Goal: Transaction & Acquisition: Purchase product/service

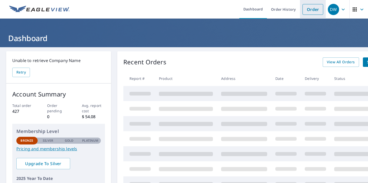
click at [314, 7] on link "Order" at bounding box center [312, 9] width 21 height 11
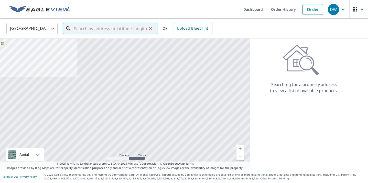
click at [103, 30] on input "text" at bounding box center [110, 28] width 73 height 14
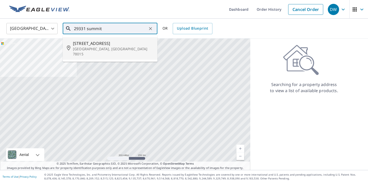
click at [99, 44] on span "[STREET_ADDRESS]" at bounding box center [113, 43] width 80 height 6
type input "[STREET_ADDRESS][PERSON_NAME]"
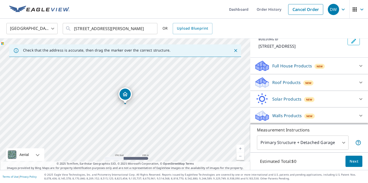
scroll to position [34, 0]
click at [359, 81] on icon at bounding box center [361, 83] width 6 height 6
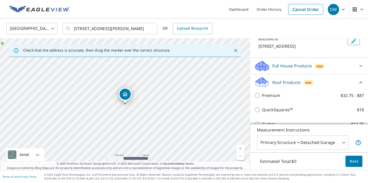
scroll to position [34, 0]
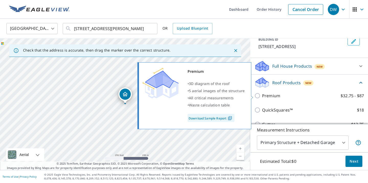
click at [289, 97] on label "Premium $32.75 - $87" at bounding box center [313, 96] width 102 height 6
click at [262, 97] on input "Premium $32.75 - $87" at bounding box center [258, 96] width 8 height 6
checkbox input "true"
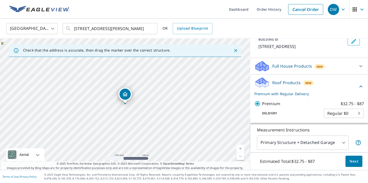
click at [352, 163] on span "Next" at bounding box center [353, 162] width 9 height 6
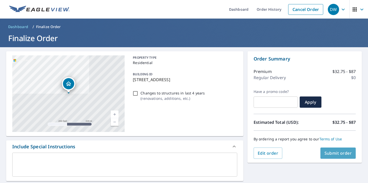
click at [335, 155] on span "Submit order" at bounding box center [337, 154] width 27 height 6
